Goal: Information Seeking & Learning: Learn about a topic

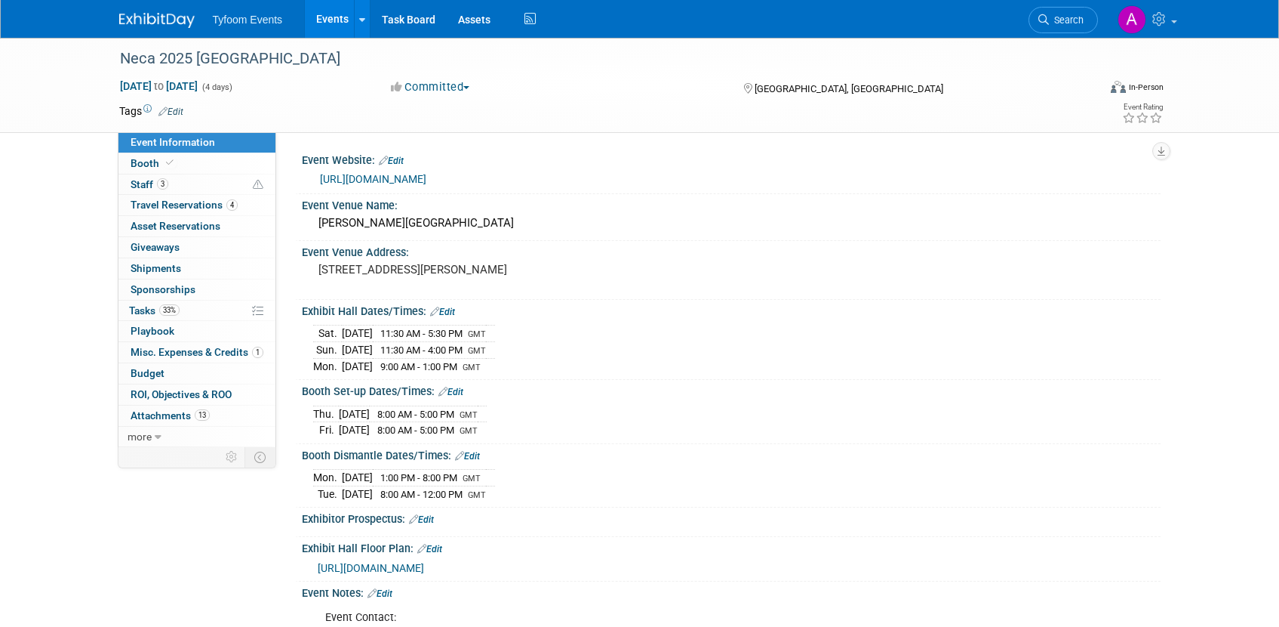
click at [340, 11] on link "Events" at bounding box center [332, 19] width 55 height 38
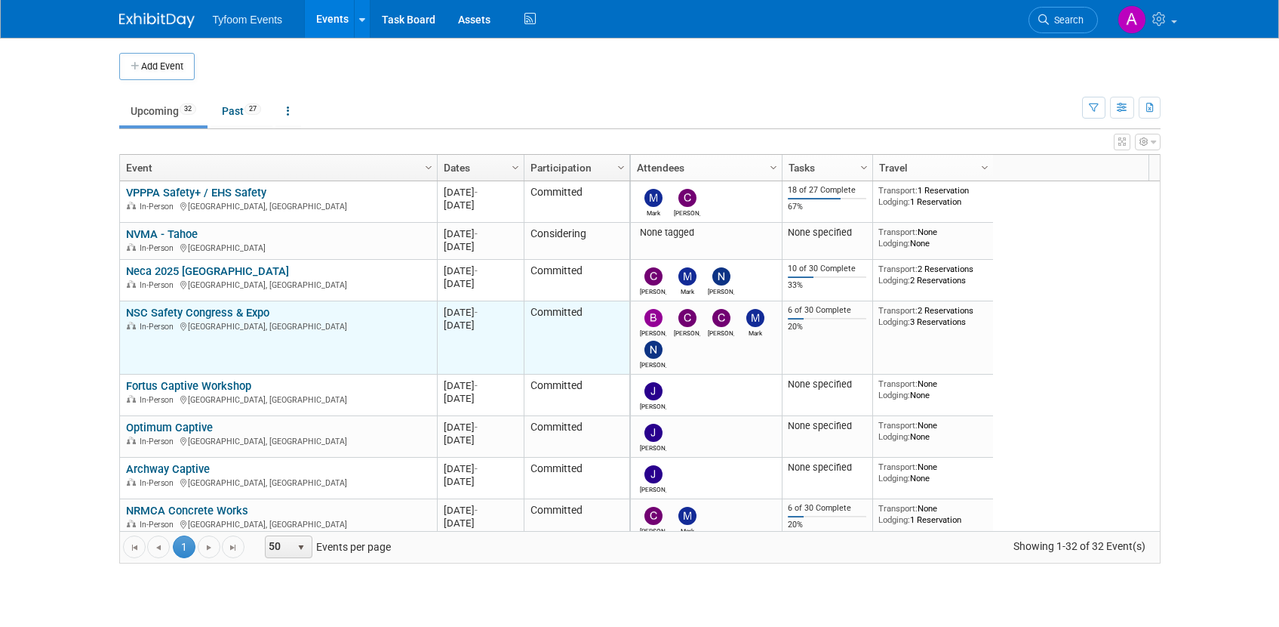
click at [177, 313] on link "NSC Safety Congress & Expo" at bounding box center [197, 313] width 143 height 14
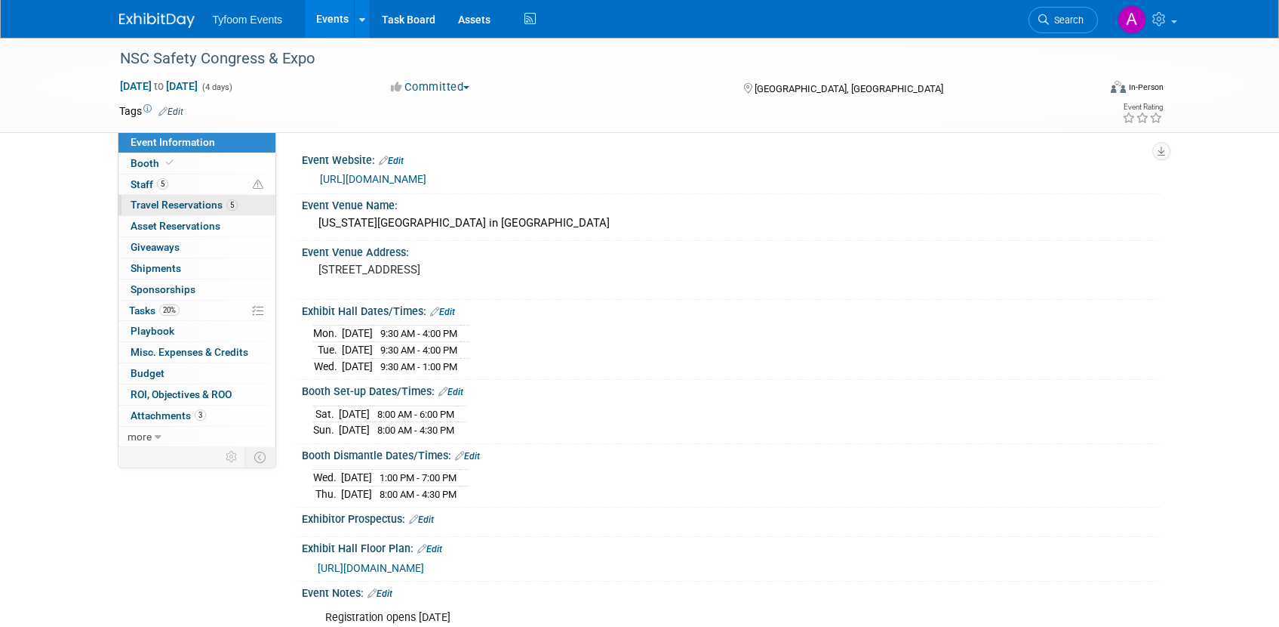
click at [167, 201] on span "Travel Reservations 5" at bounding box center [184, 205] width 107 height 12
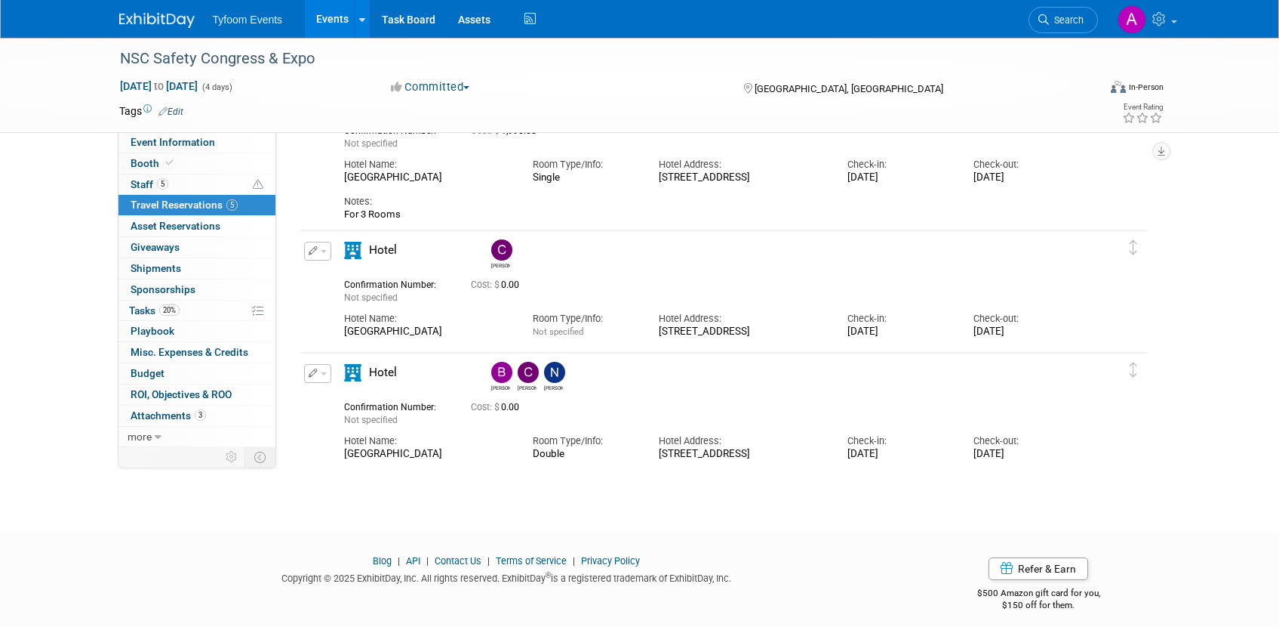
scroll to position [808, 0]
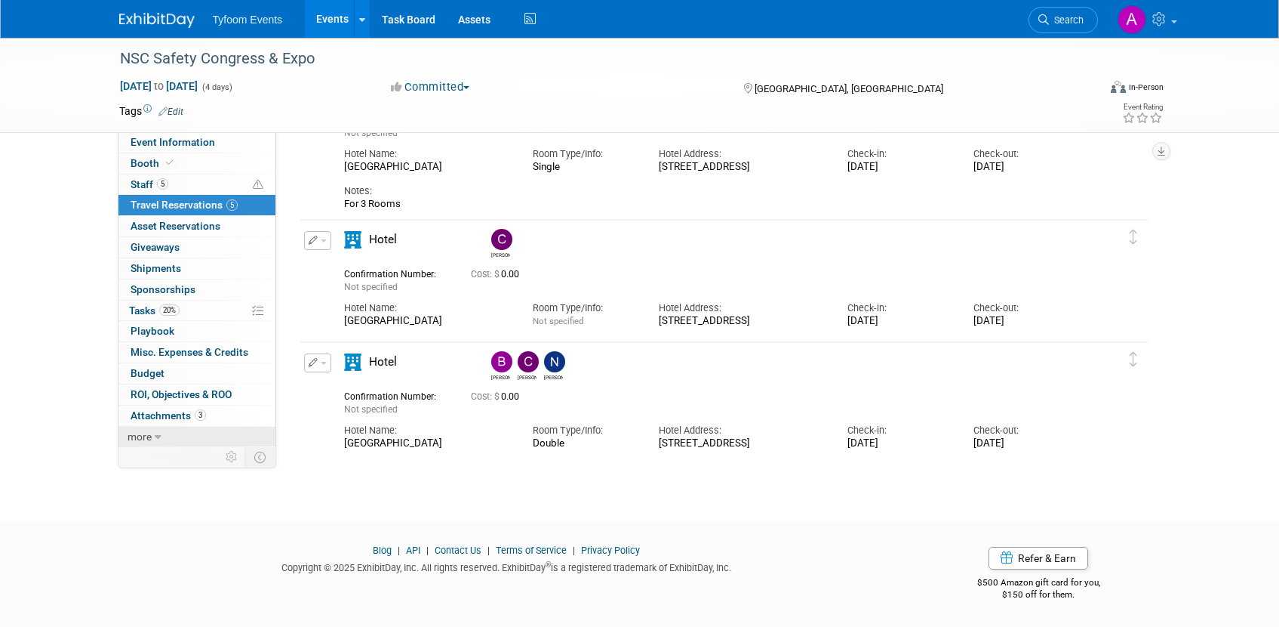
click at [156, 436] on icon at bounding box center [158, 437] width 7 height 11
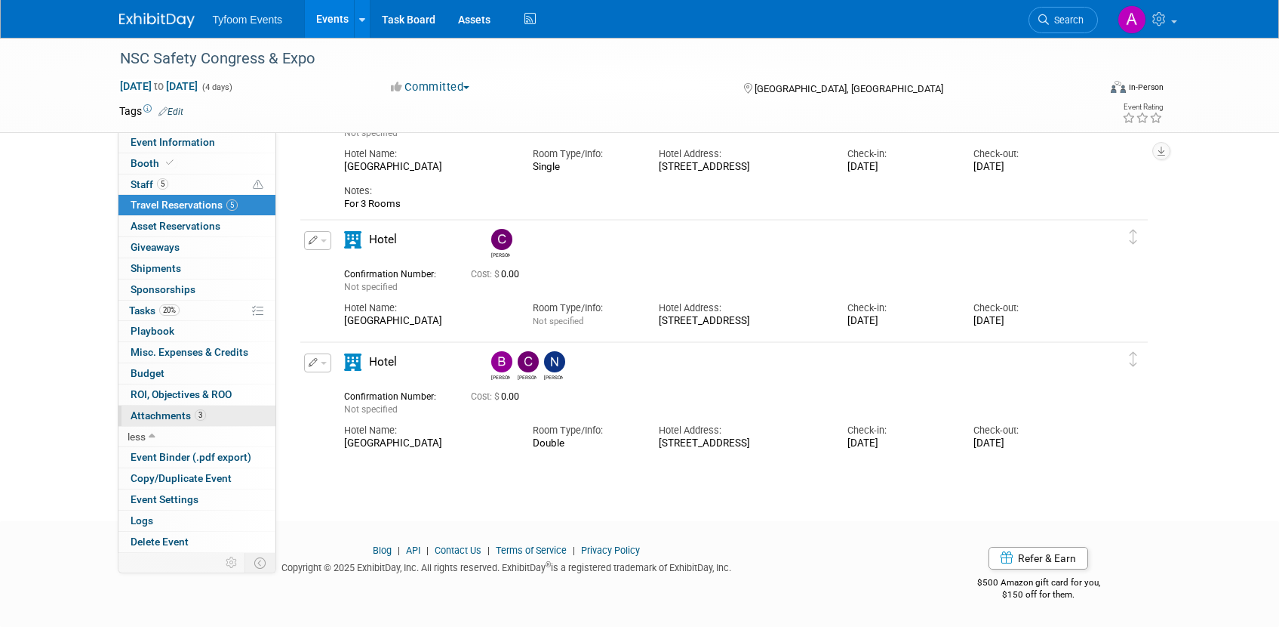
click at [168, 417] on span "Attachments 3" at bounding box center [168, 415] width 75 height 12
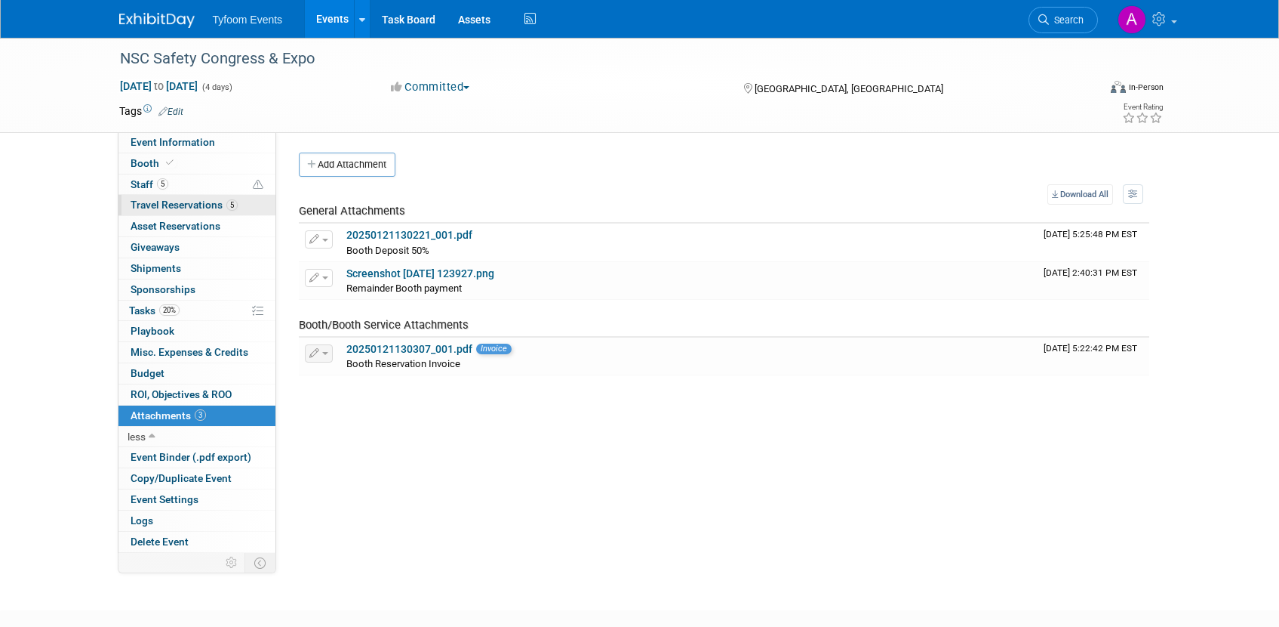
click at [165, 205] on span "Travel Reservations 5" at bounding box center [184, 205] width 107 height 12
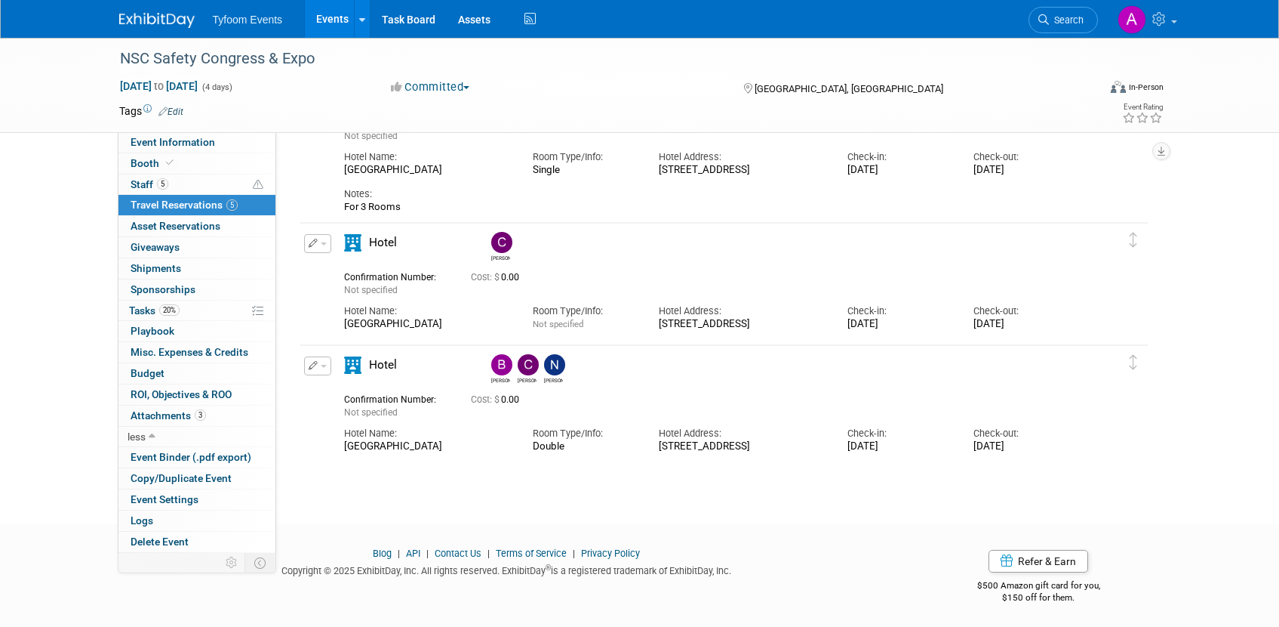
scroll to position [808, 0]
click at [328, 27] on link "Events" at bounding box center [332, 19] width 55 height 38
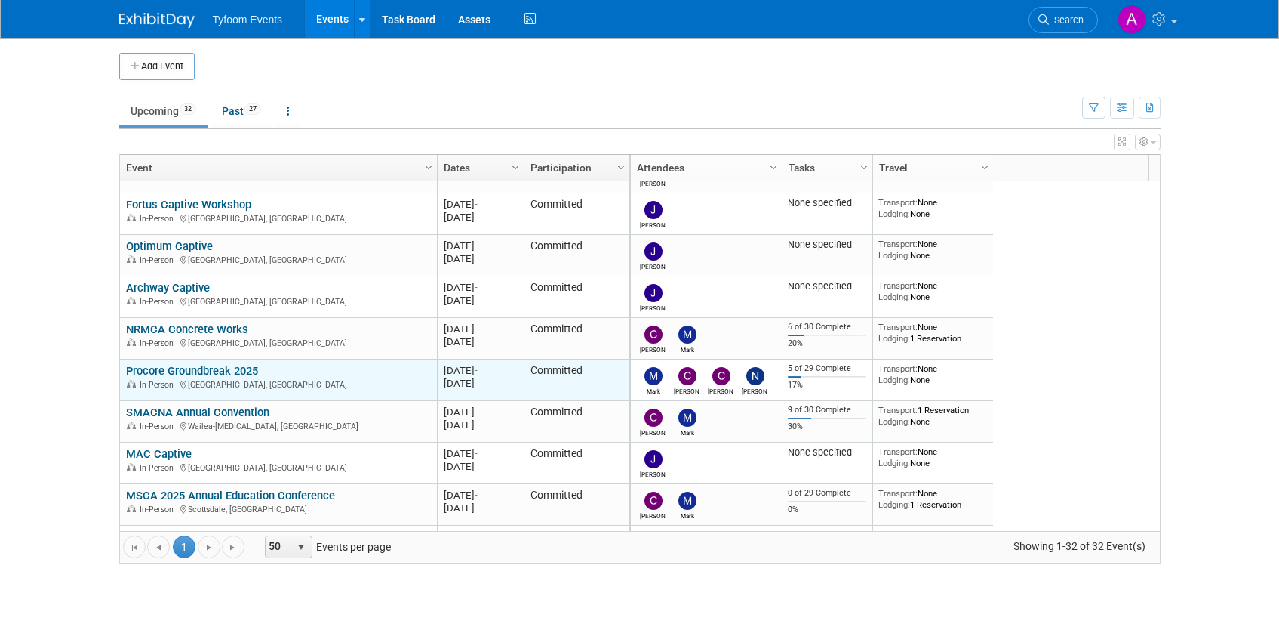
scroll to position [272, 0]
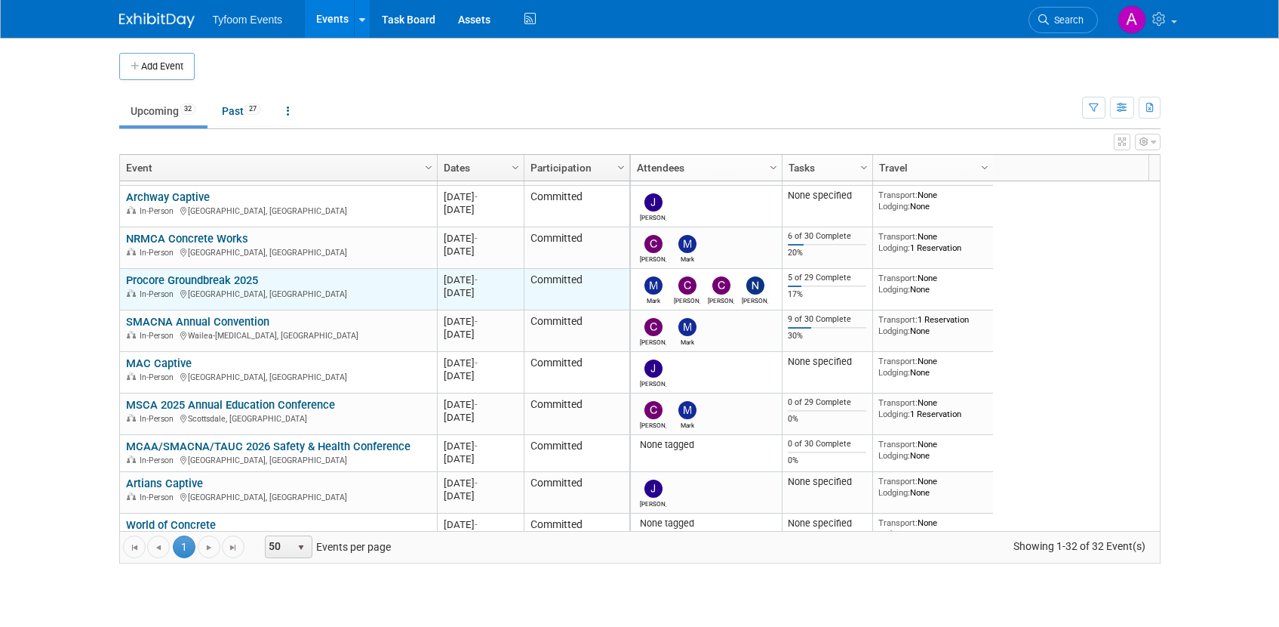
click at [208, 279] on link "Procore Groundbreak 2025" at bounding box center [192, 280] width 132 height 14
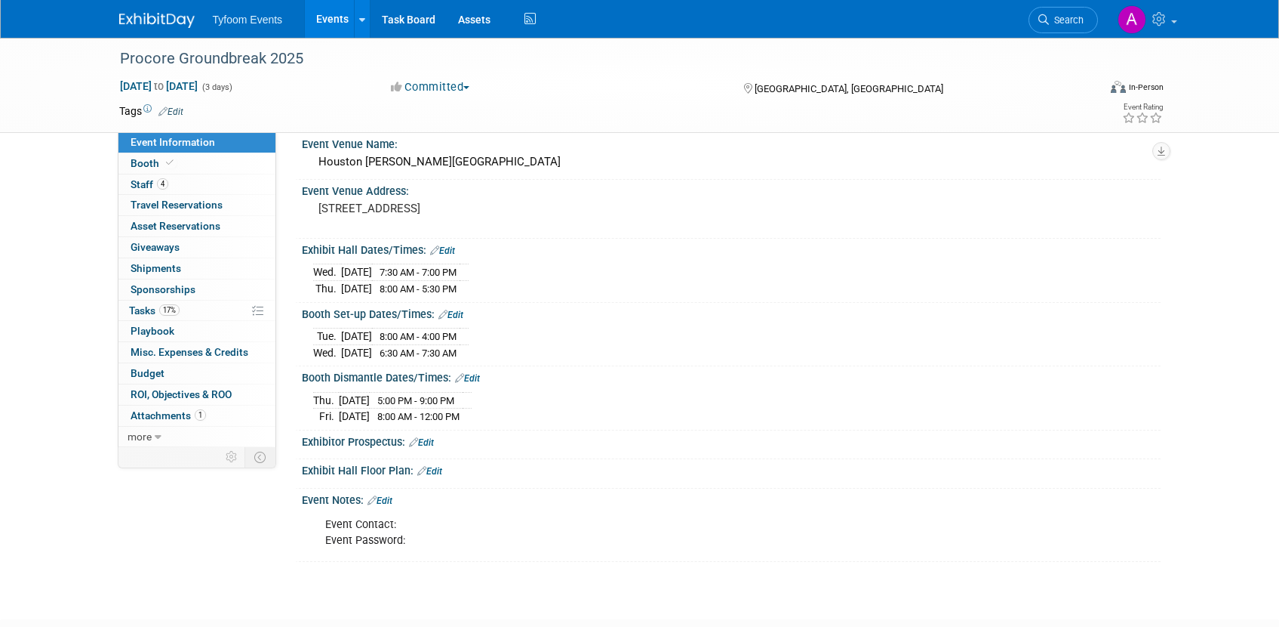
scroll to position [97, 0]
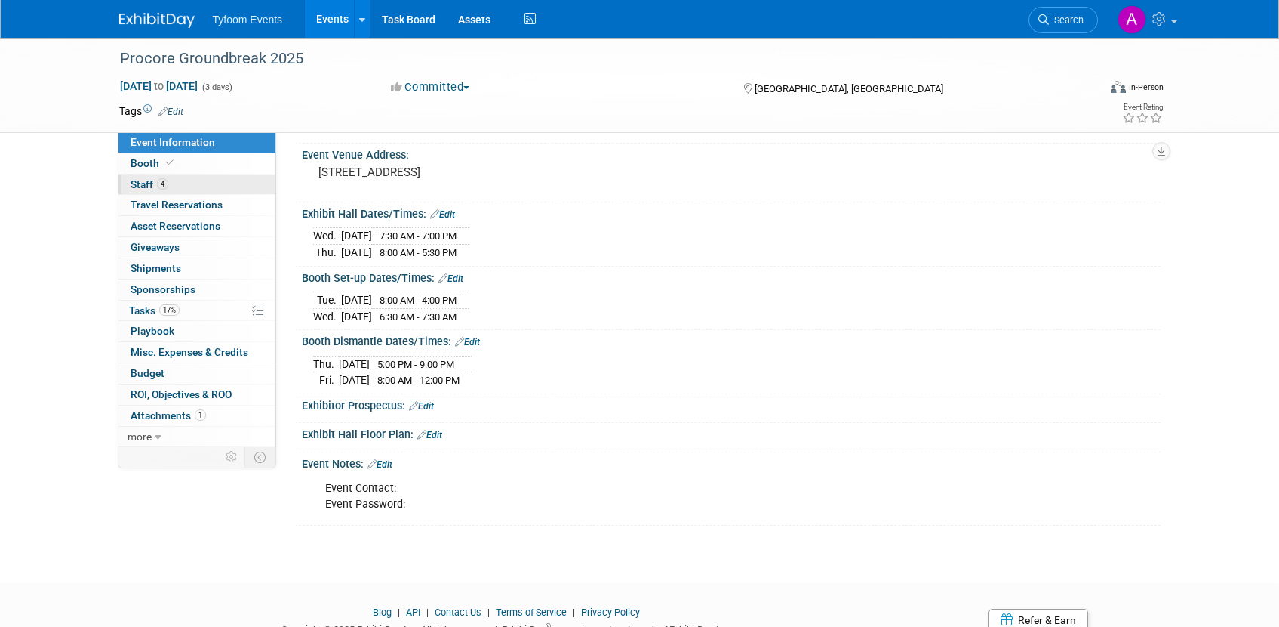
click at [143, 182] on span "Staff 4" at bounding box center [150, 184] width 38 height 12
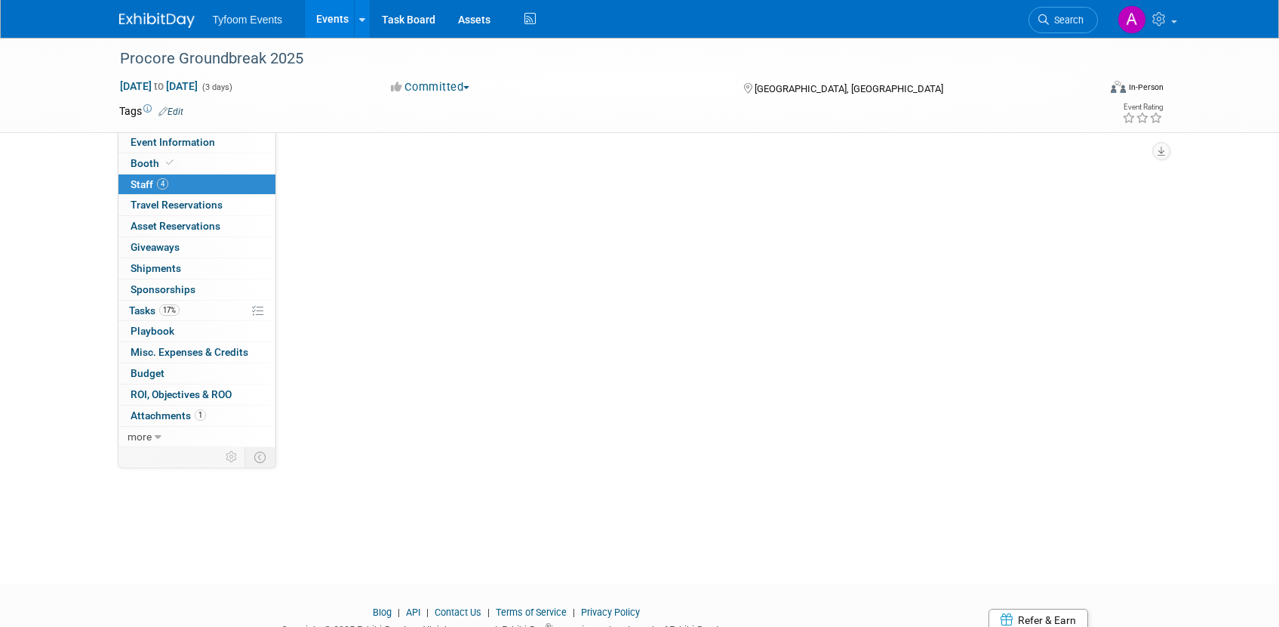
scroll to position [0, 0]
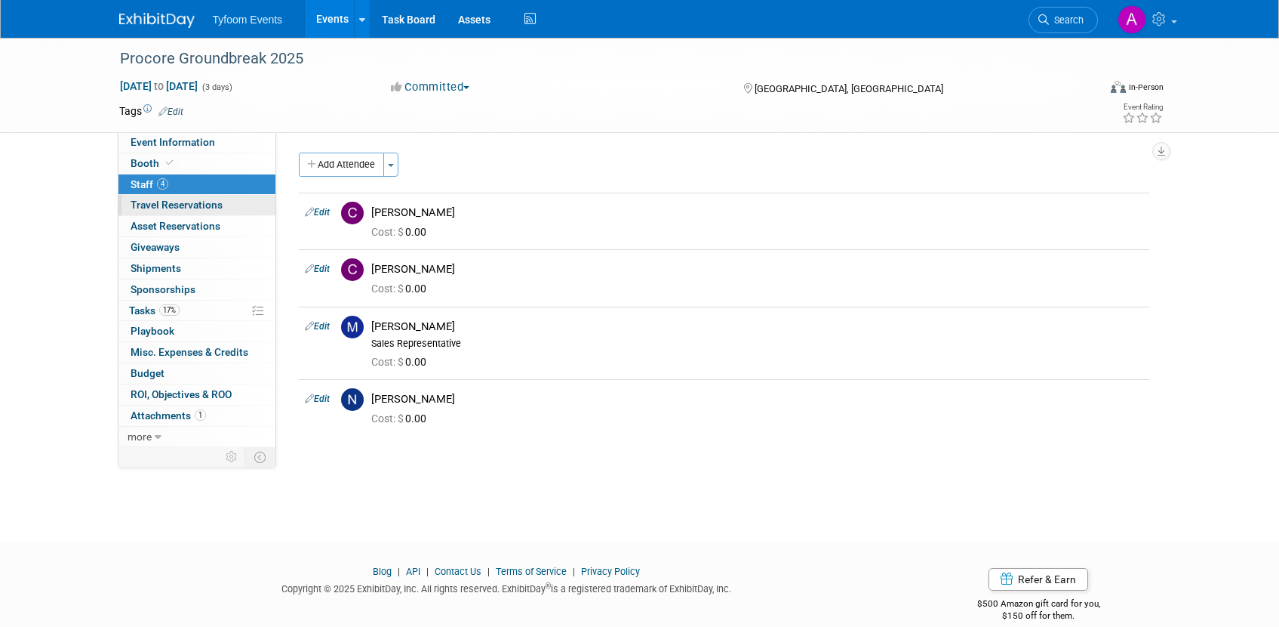
click at [170, 202] on span "Travel Reservations 0" at bounding box center [177, 205] width 92 height 12
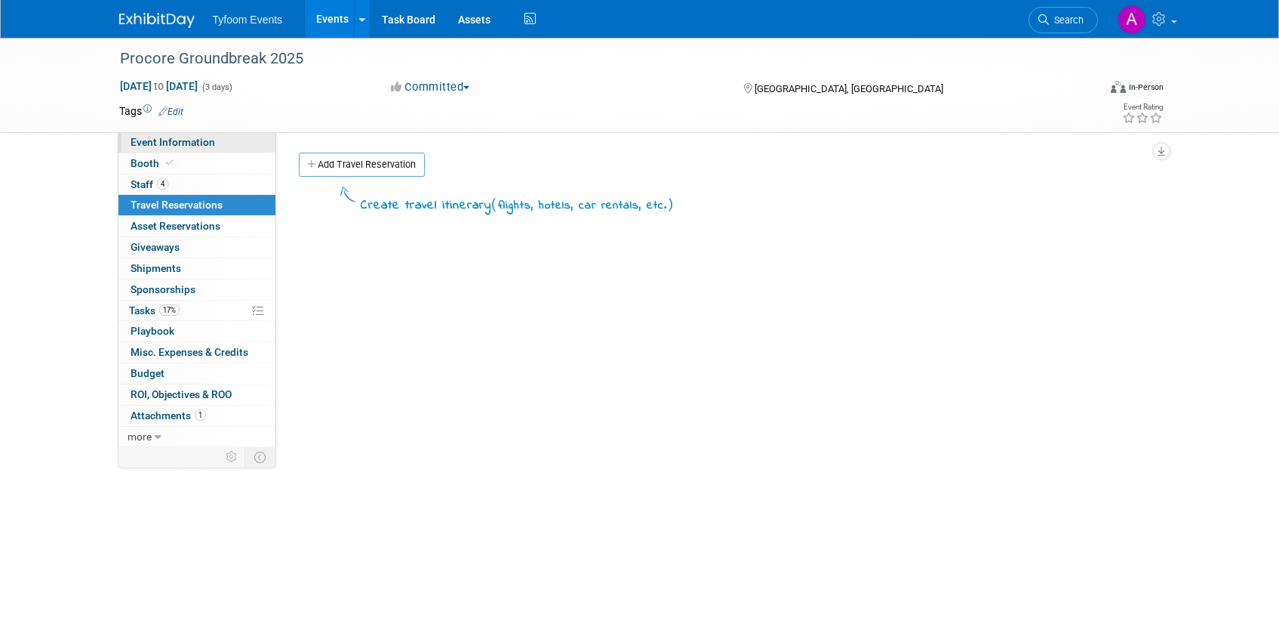
click at [183, 137] on span "Event Information" at bounding box center [173, 142] width 85 height 12
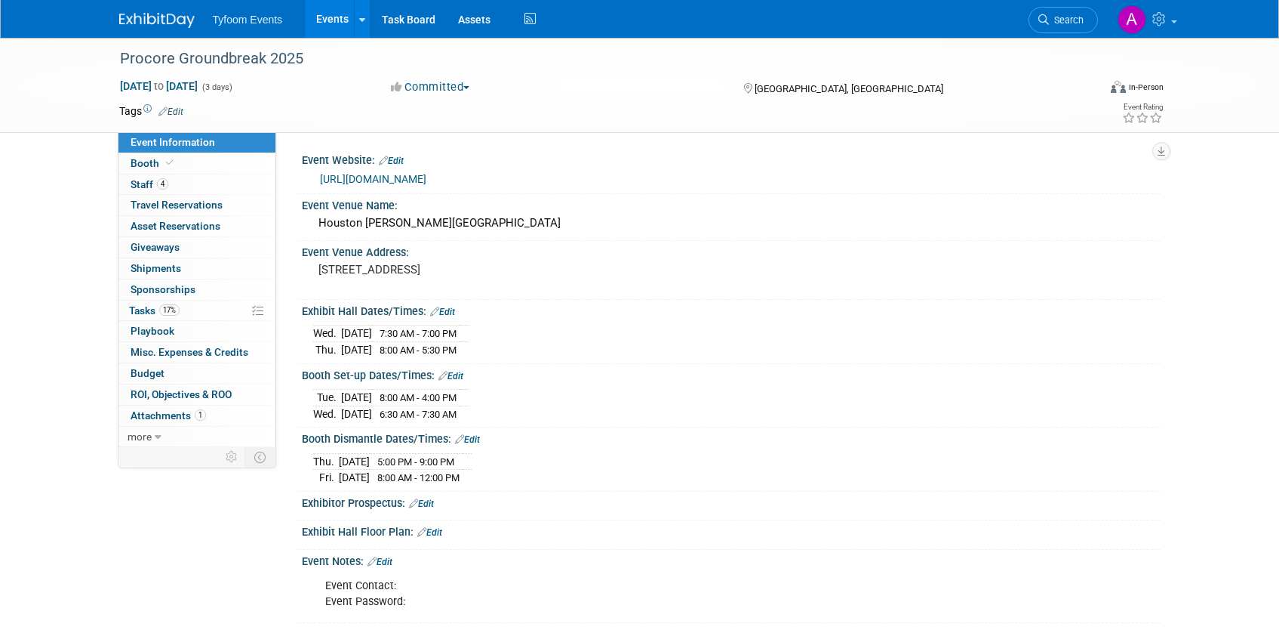
click at [426, 178] on link "[URL][DOMAIN_NAME]" at bounding box center [373, 179] width 106 height 12
